Goal: Task Accomplishment & Management: Complete application form

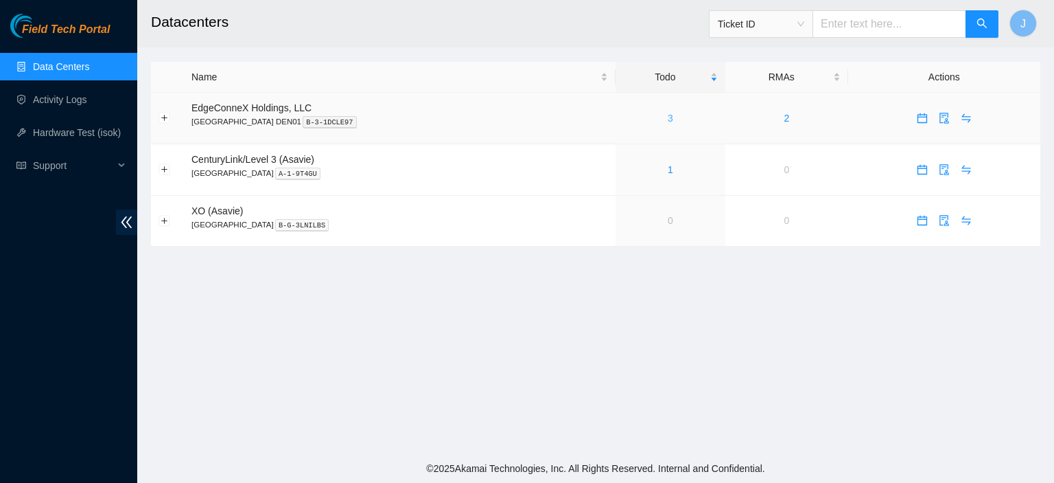
click at [668, 117] on link "3" at bounding box center [670, 118] width 5 height 11
click at [668, 117] on link "7" at bounding box center [670, 118] width 5 height 11
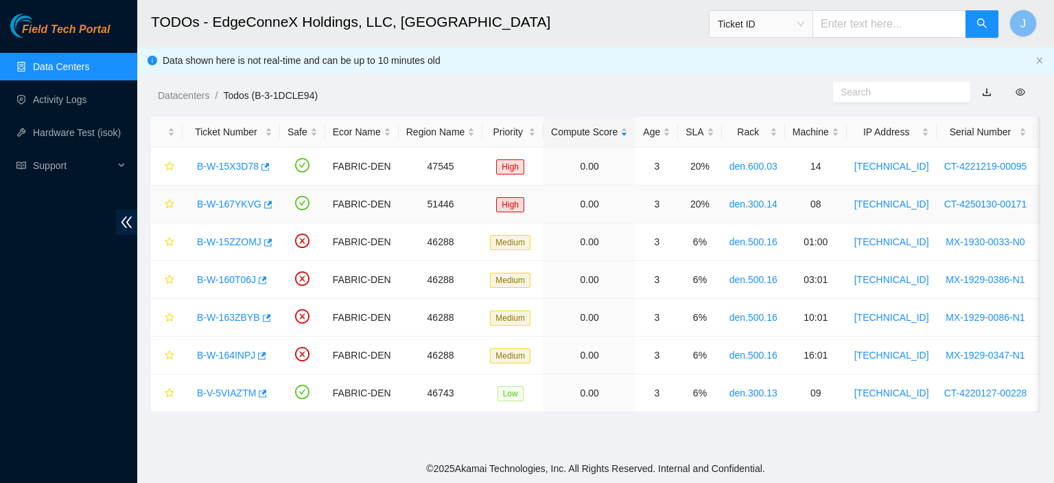
click at [236, 202] on link "B-W-167YKVG" at bounding box center [229, 203] width 65 height 11
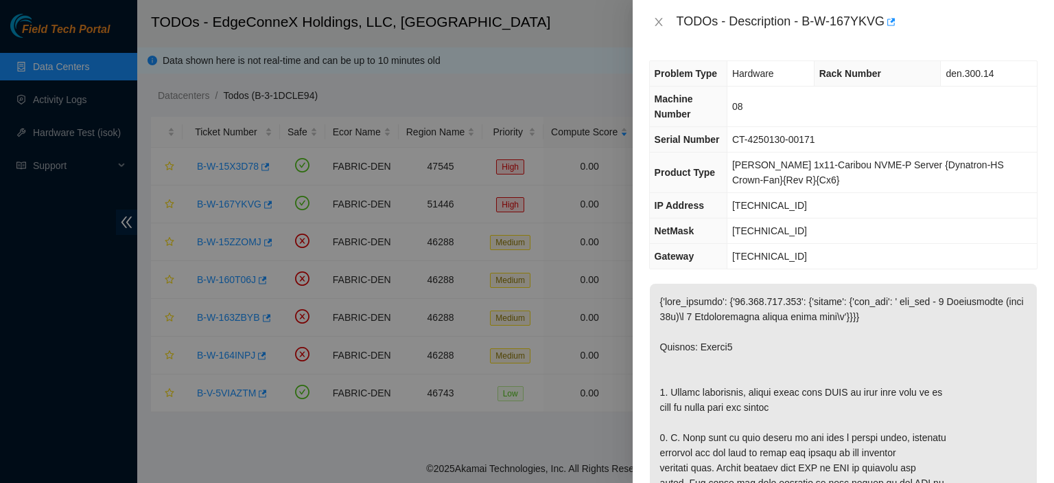
click at [972, 156] on td "Ciara 1x11-Caribou NVME-P Server {Dynatron-HS Crown-Fan}{Rev R}{Cx6}" at bounding box center [882, 172] width 310 height 40
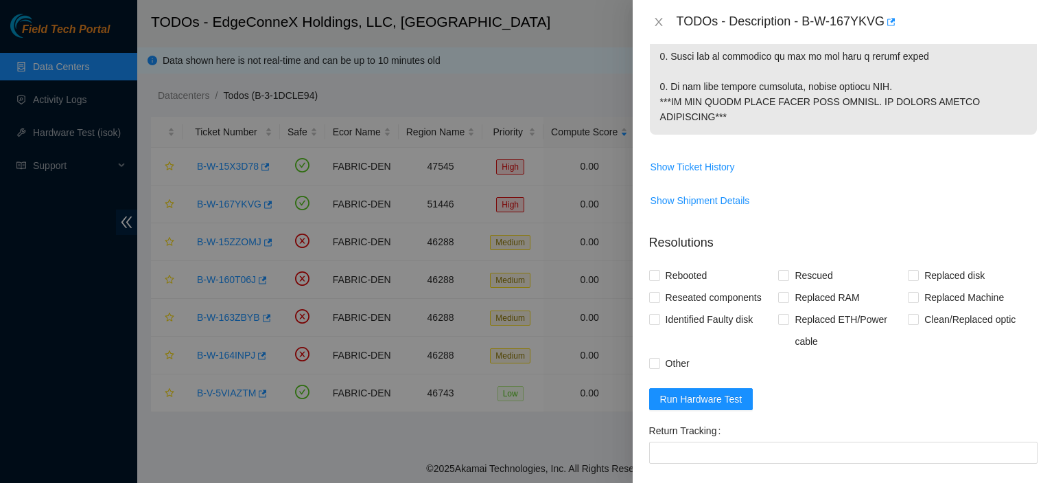
scroll to position [671, 0]
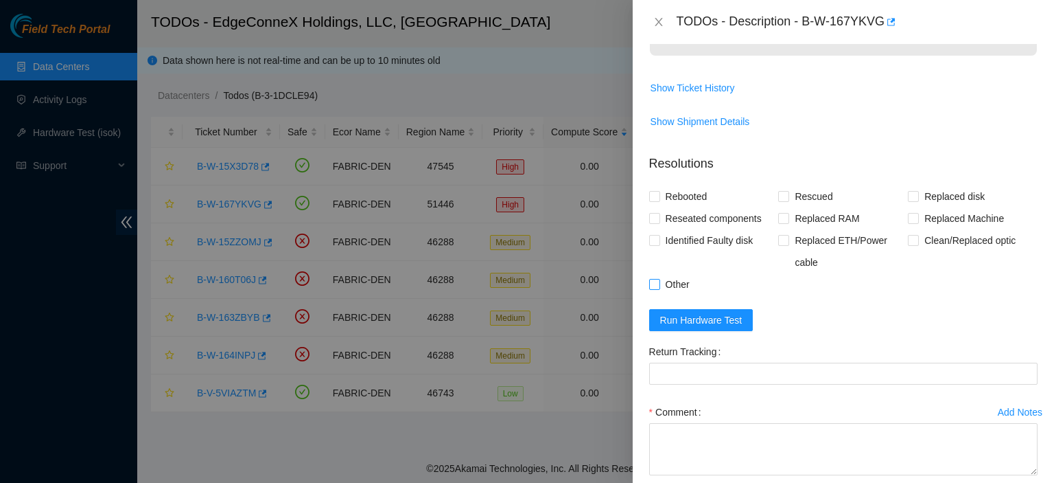
click at [655, 288] on input "Other" at bounding box center [654, 284] width 10 height 10
checkbox input "true"
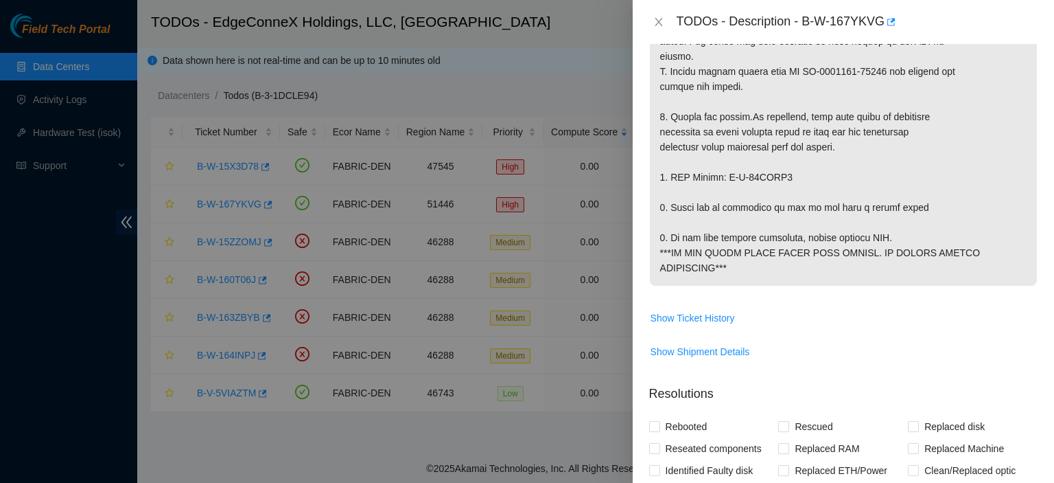
scroll to position [442, 0]
drag, startPoint x: 873, startPoint y: 97, endPoint x: 796, endPoint y: 100, distance: 76.9
click at [796, 100] on p at bounding box center [843, 62] width 387 height 443
copy p "CT-4250130-00171"
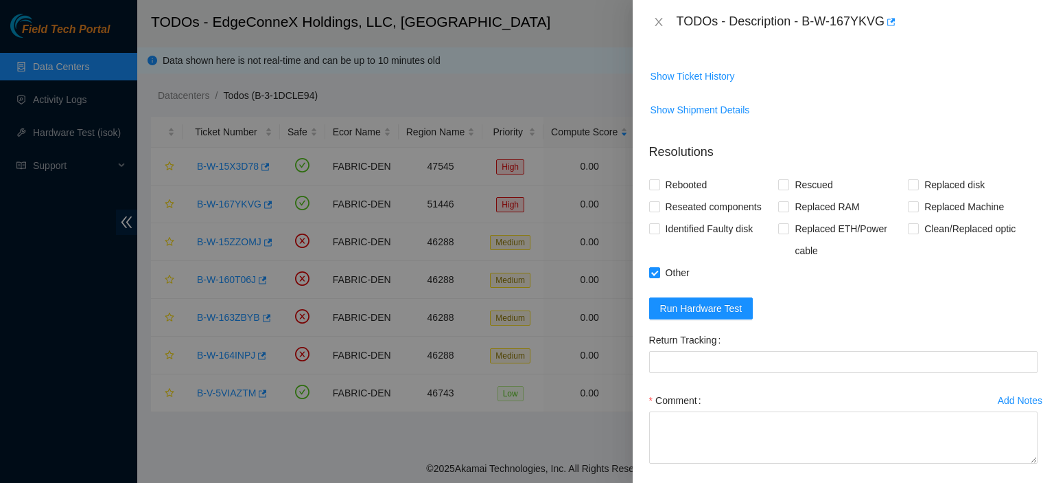
scroll to position [787, 0]
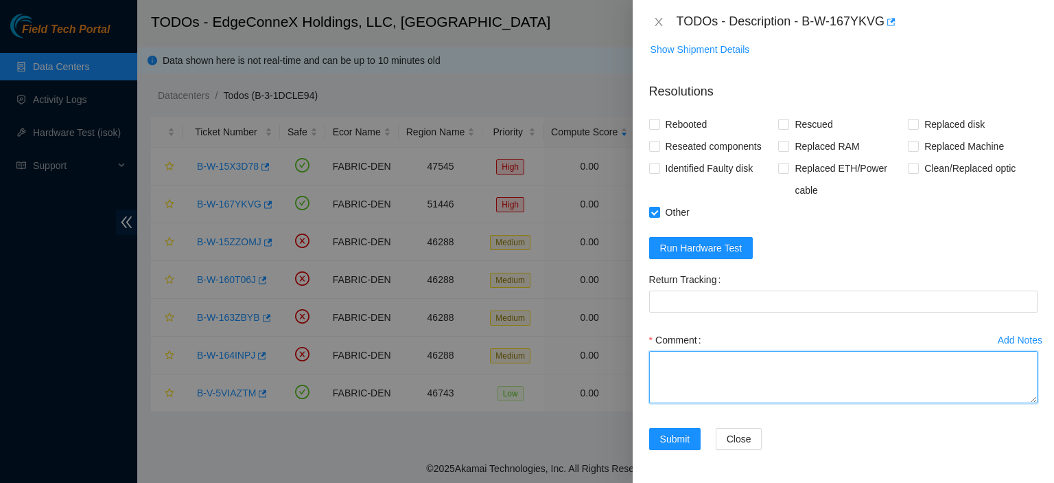
click at [776, 372] on textarea "Comment" at bounding box center [843, 377] width 388 height 52
paste textarea "CT-4250130-00171"
click at [696, 376] on textarea "Unracked CT-4250130-00171. prepared RMA for Fedex." at bounding box center [843, 377] width 388 height 52
click at [780, 382] on textarea "Unracked CT-4250130-00171. packaged RMA for Fedex." at bounding box center [843, 377] width 388 height 52
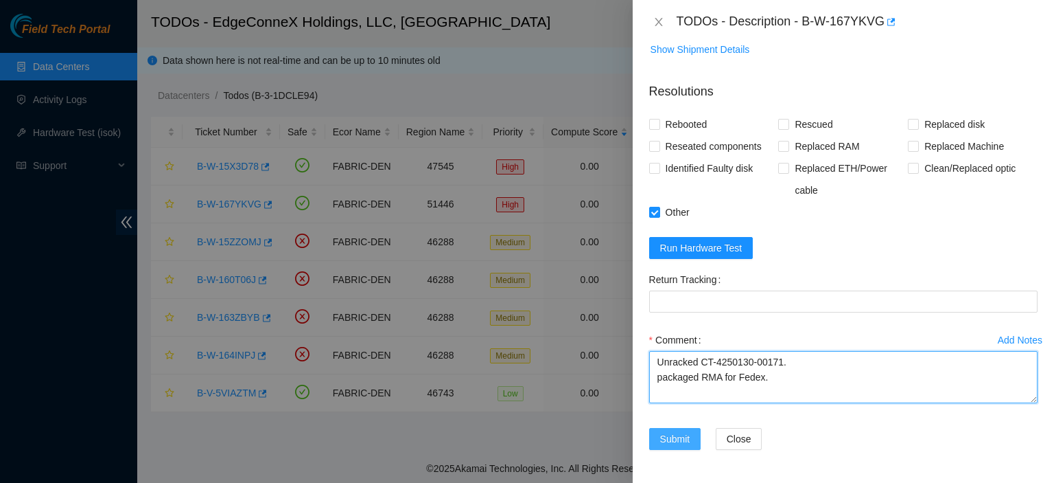
type textarea "Unracked CT-4250130-00171. packaged RMA for Fedex."
click at [674, 437] on span "Submit" at bounding box center [675, 438] width 30 height 15
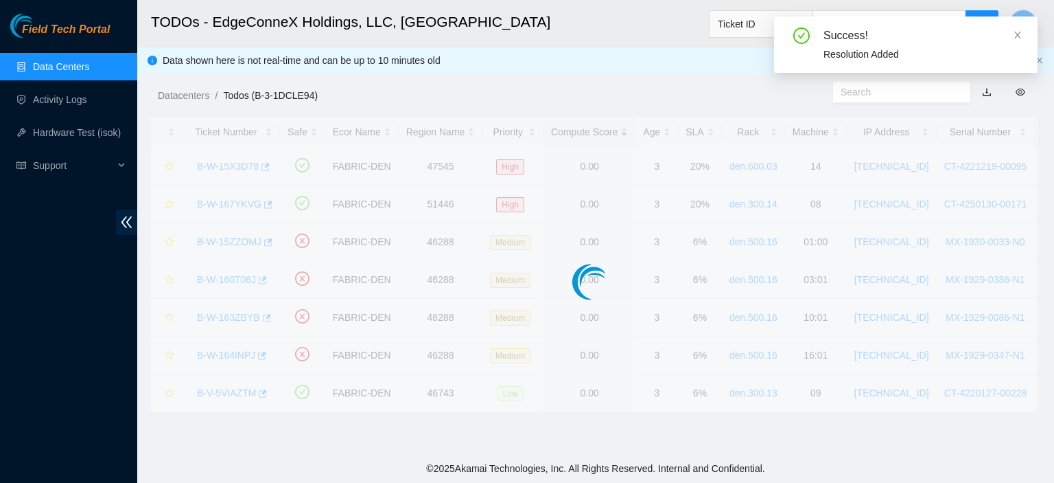
scroll to position [334, 0]
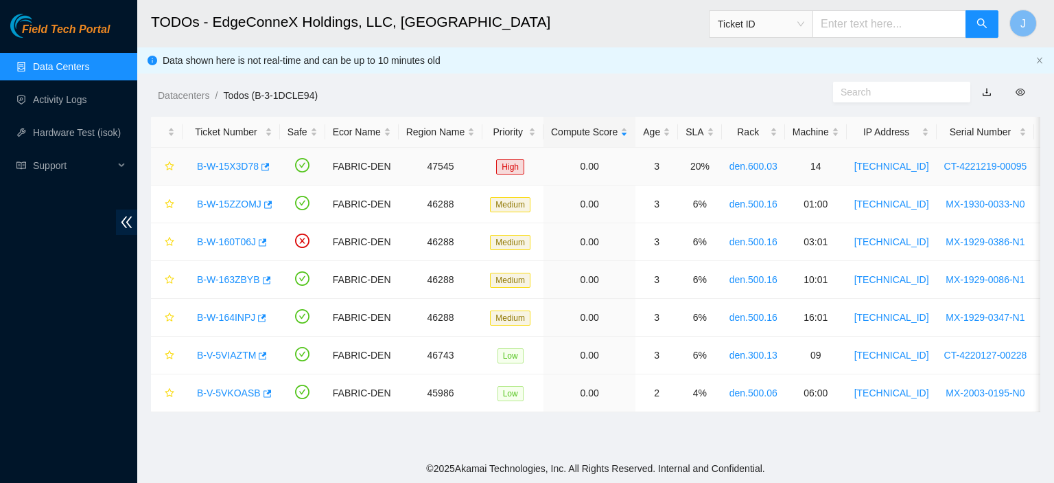
click at [222, 164] on link "B-W-15X3D78" at bounding box center [228, 166] width 62 height 11
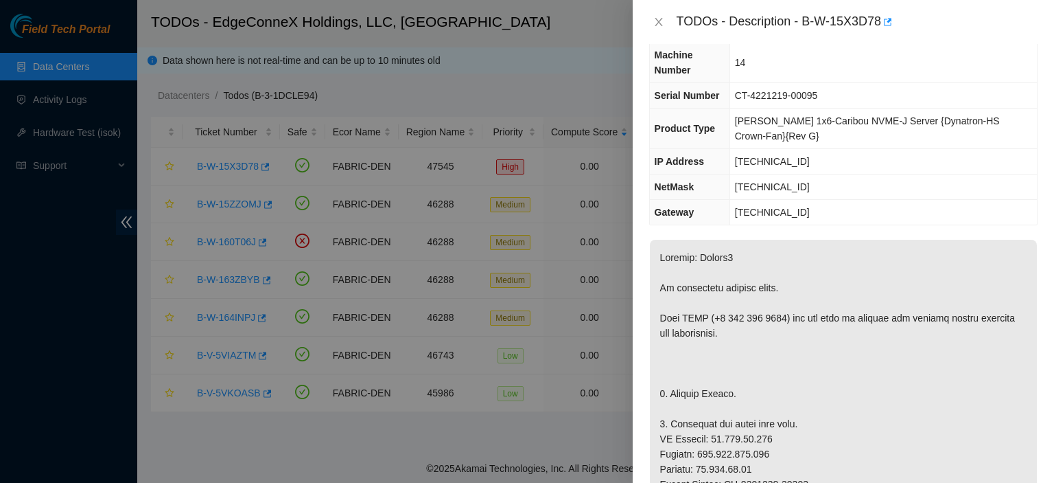
scroll to position [0, 0]
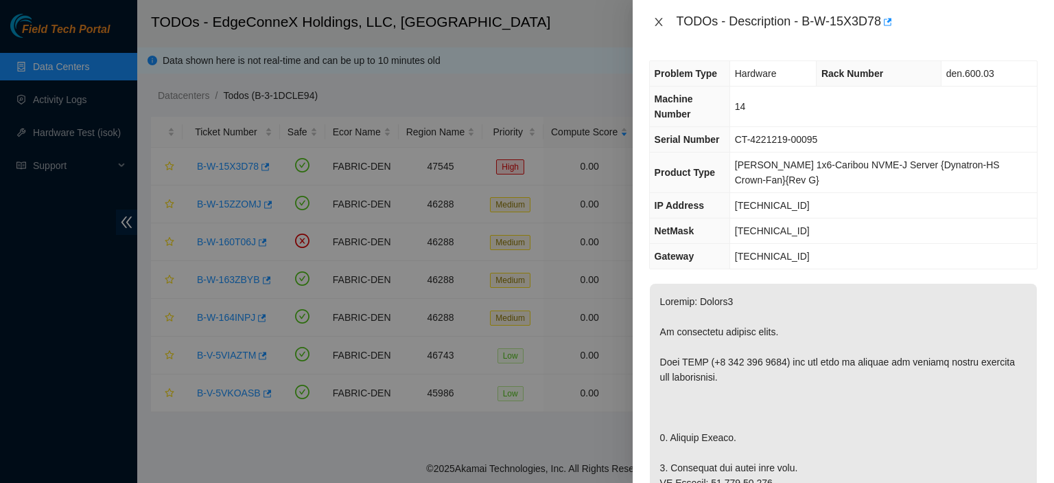
click at [657, 23] on icon "close" at bounding box center [659, 22] width 8 height 8
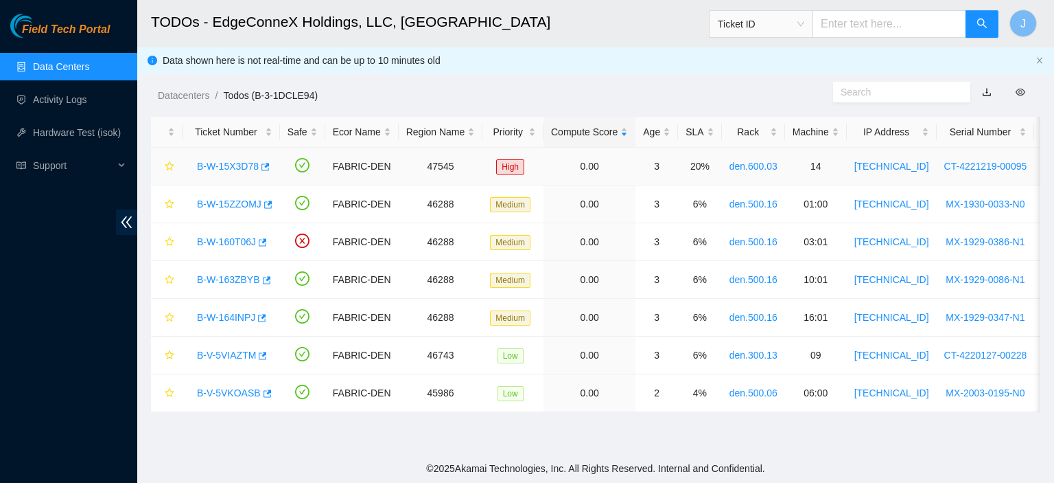
click at [246, 165] on link "B-W-15X3D78" at bounding box center [228, 166] width 62 height 11
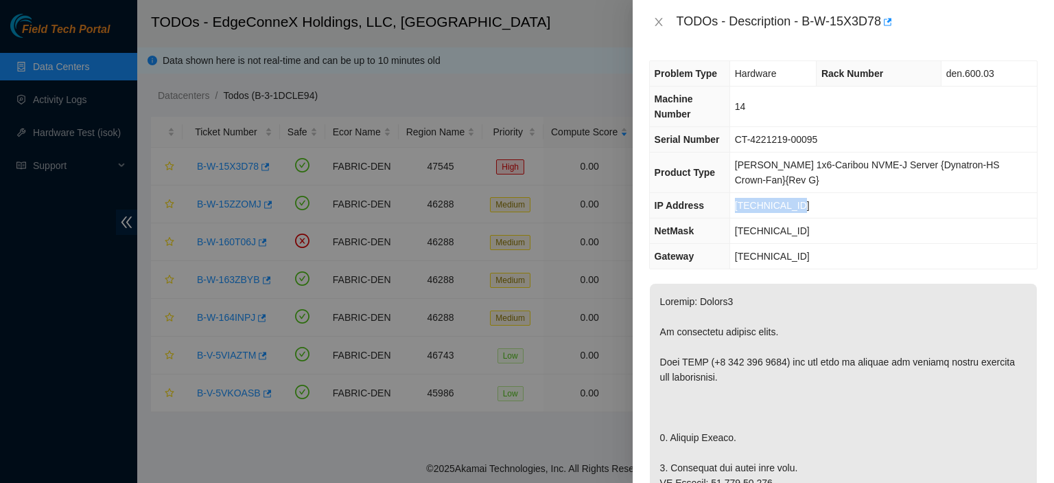
drag, startPoint x: 810, startPoint y: 207, endPoint x: 743, endPoint y: 209, distance: 67.3
click at [743, 209] on td "23.202.99.113" at bounding box center [883, 205] width 307 height 25
copy span "23.202.99.113"
